Goal: Information Seeking & Learning: Learn about a topic

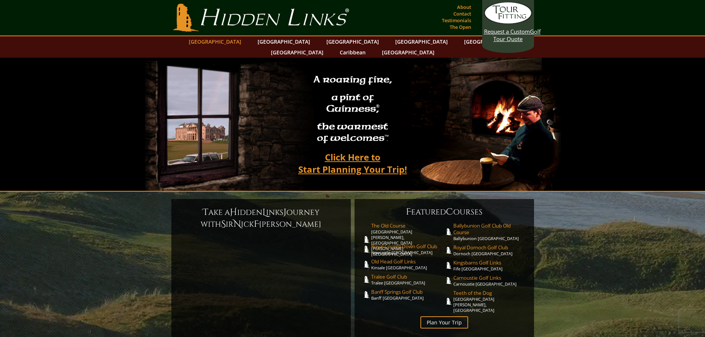
click at [233, 43] on link "[GEOGRAPHIC_DATA]" at bounding box center [215, 41] width 60 height 11
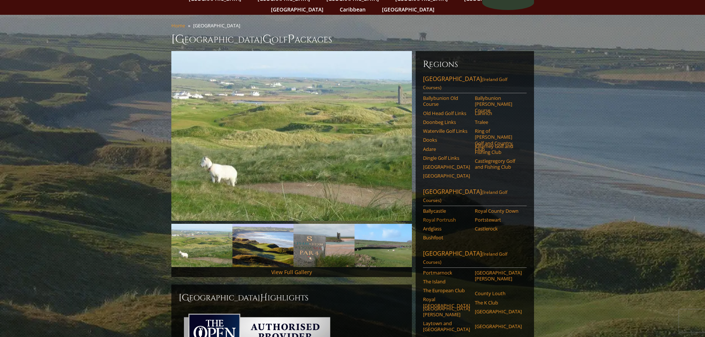
scroll to position [37, 0]
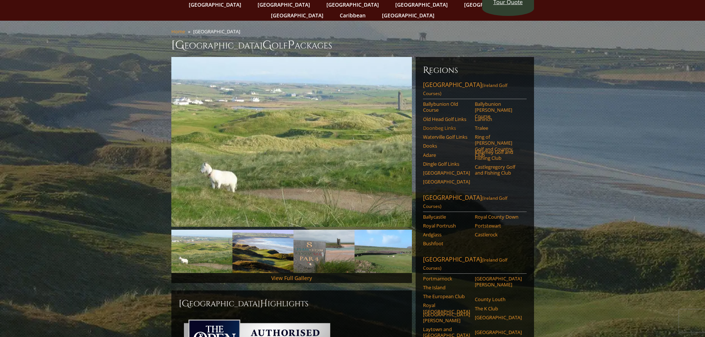
click at [438, 125] on link "Doonbeg Links" at bounding box center [446, 128] width 47 height 6
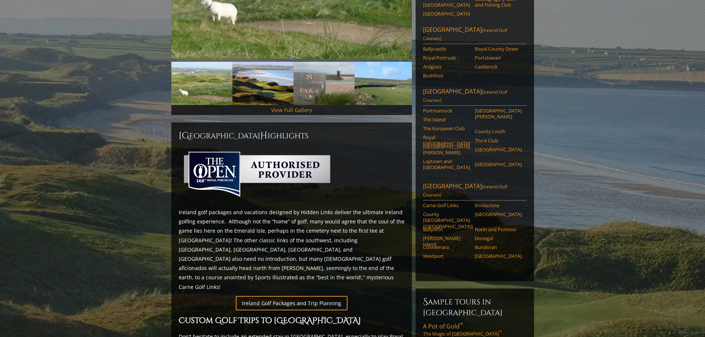
scroll to position [222, 0]
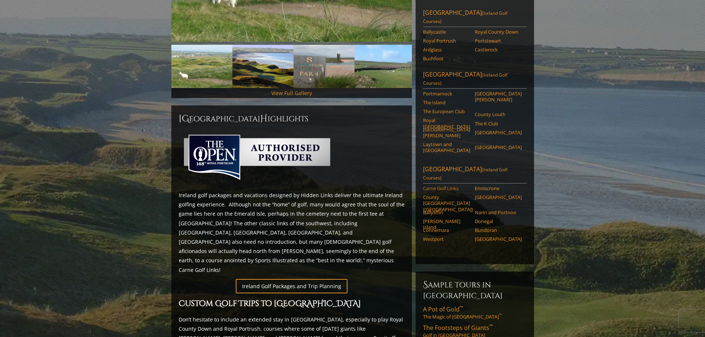
click at [444, 186] on link "Carne Golf Links" at bounding box center [446, 189] width 47 height 6
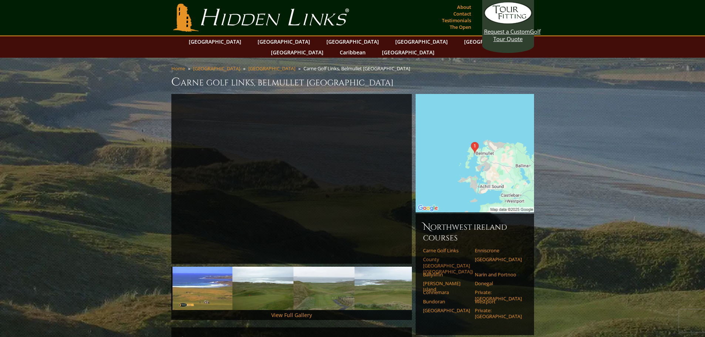
click at [434, 257] on link "County [GEOGRAPHIC_DATA] ([GEOGRAPHIC_DATA])" at bounding box center [446, 266] width 47 height 18
